Goal: Task Accomplishment & Management: Use online tool/utility

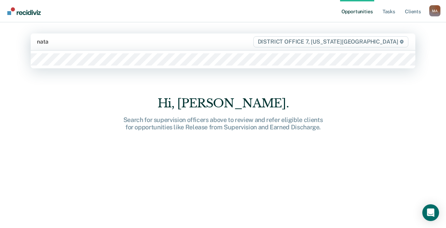
type input "[DATE]"
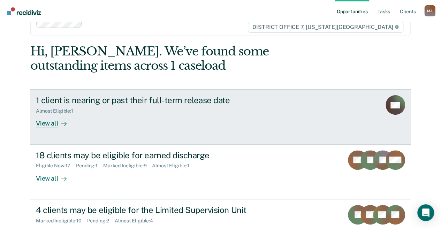
scroll to position [35, 0]
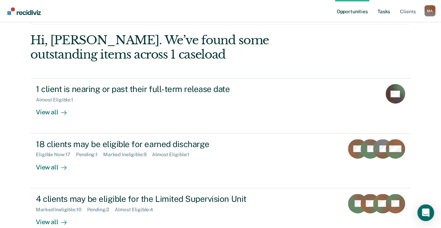
click at [382, 10] on link "Tasks" at bounding box center [383, 11] width 15 height 22
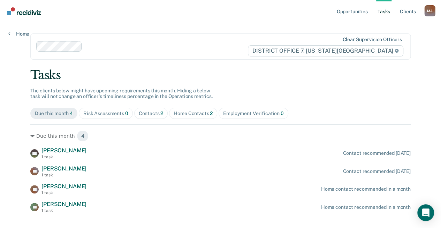
click at [183, 112] on div "Home Contacts 2" at bounding box center [192, 113] width 39 height 6
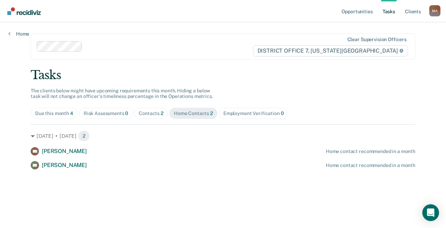
click at [150, 114] on div "Contacts 2" at bounding box center [151, 113] width 25 height 6
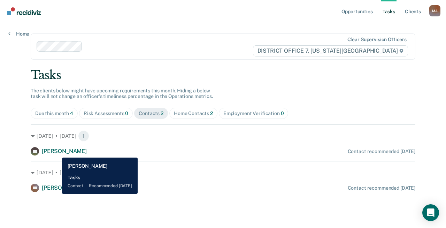
click at [57, 152] on span "[PERSON_NAME]" at bounding box center [64, 151] width 45 height 7
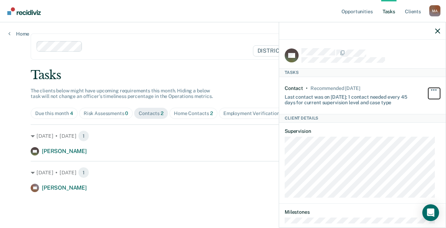
click at [428, 88] on button "button" at bounding box center [434, 93] width 12 height 11
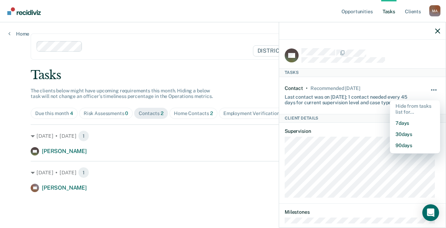
click at [428, 88] on button "button" at bounding box center [434, 93] width 12 height 11
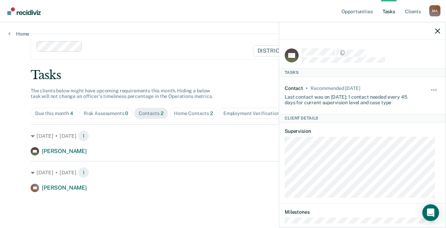
click at [17, 73] on div "Opportunities Tasks Client s [PERSON_NAME], [PERSON_NAME] Profile How it works …" at bounding box center [223, 114] width 446 height 228
click at [437, 33] on icon "button" at bounding box center [437, 31] width 5 height 5
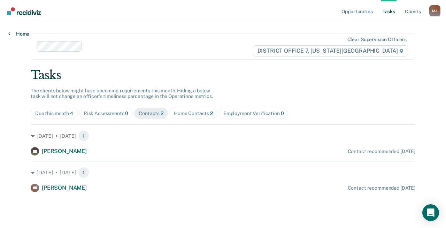
click at [21, 33] on link "Home" at bounding box center [18, 34] width 21 height 6
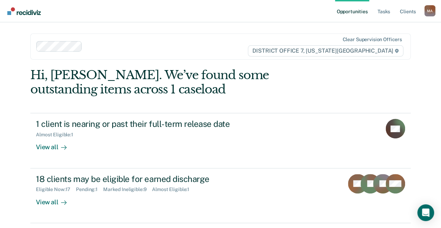
click at [374, 13] on ul "Opportunities Tasks Client s" at bounding box center [379, 11] width 89 height 22
click at [383, 12] on link "Tasks" at bounding box center [383, 11] width 15 height 22
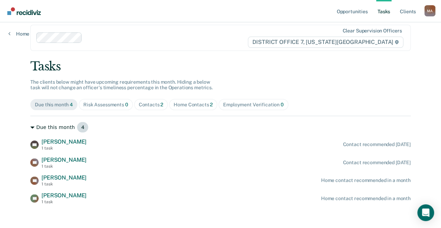
scroll to position [13, 0]
